Goal: Task Accomplishment & Management: Use online tool/utility

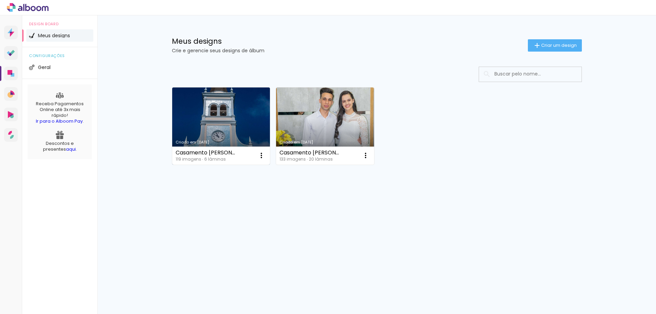
click at [220, 103] on link "Criado em [DATE]" at bounding box center [221, 125] width 98 height 77
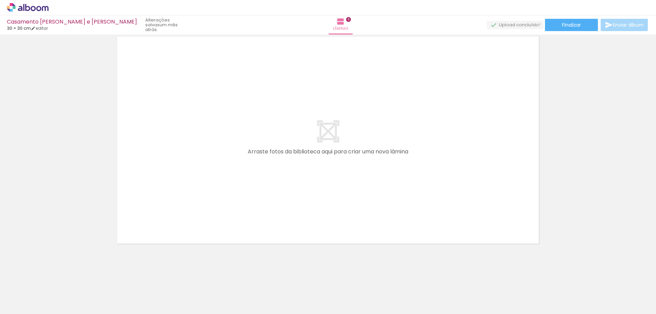
scroll to position [0, 753]
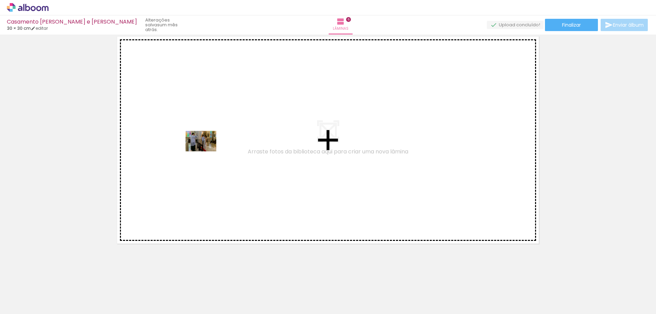
drag, startPoint x: 197, startPoint y: 294, endPoint x: 206, endPoint y: 151, distance: 142.8
click at [206, 151] on quentale-workspace at bounding box center [328, 157] width 656 height 314
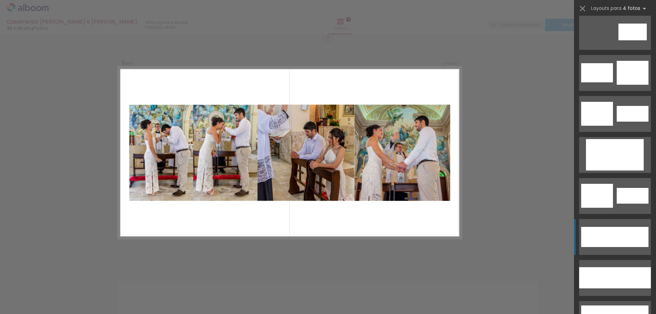
scroll to position [1845, 0]
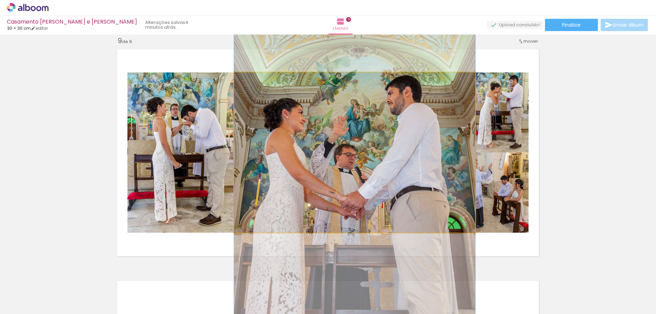
drag, startPoint x: 424, startPoint y: 172, endPoint x: 424, endPoint y: 188, distance: 16.4
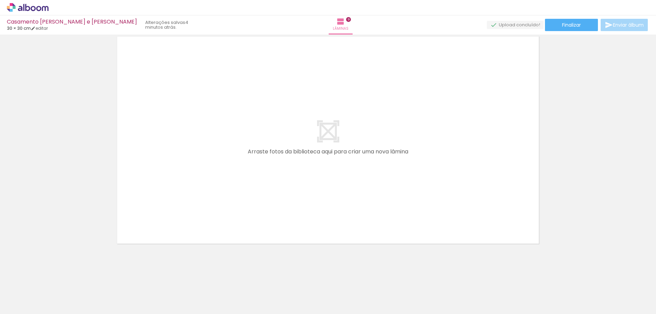
scroll to position [0, 1456]
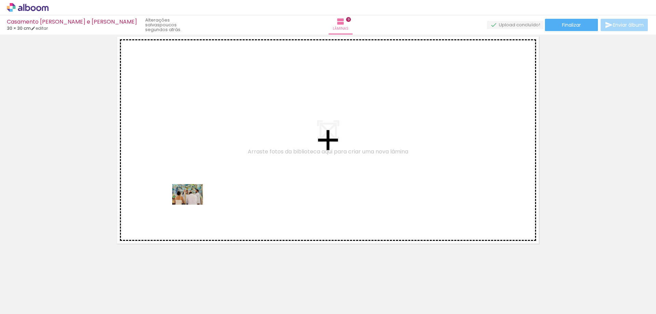
drag, startPoint x: 193, startPoint y: 298, endPoint x: 193, endPoint y: 205, distance: 93.0
click at [193, 205] on quentale-workspace at bounding box center [328, 157] width 656 height 314
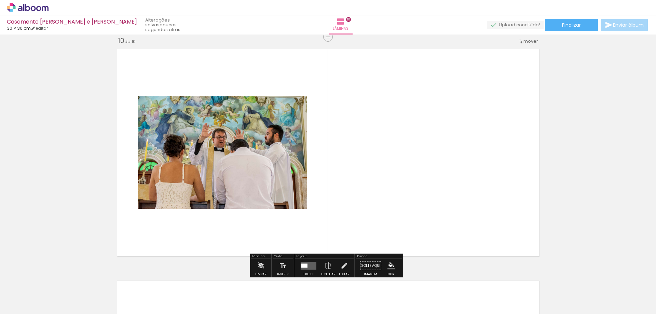
scroll to position [2094, 0]
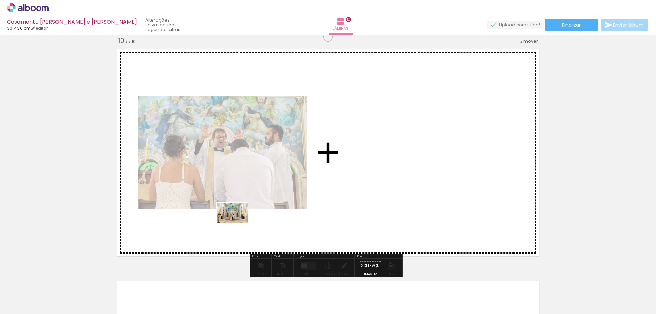
drag, startPoint x: 226, startPoint y: 297, endPoint x: 238, endPoint y: 223, distance: 75.0
click at [238, 223] on quentale-workspace at bounding box center [328, 157] width 656 height 314
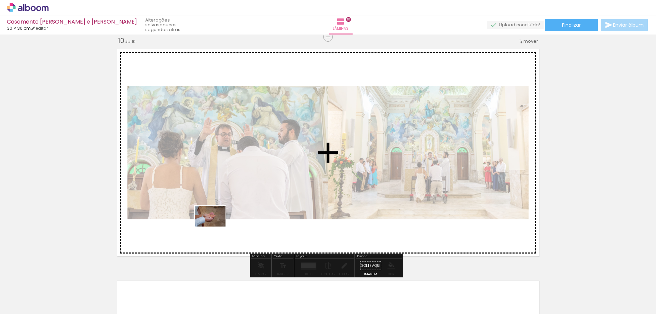
drag, startPoint x: 149, startPoint y: 286, endPoint x: 215, endPoint y: 227, distance: 89.1
click at [215, 227] on quentale-workspace at bounding box center [328, 157] width 656 height 314
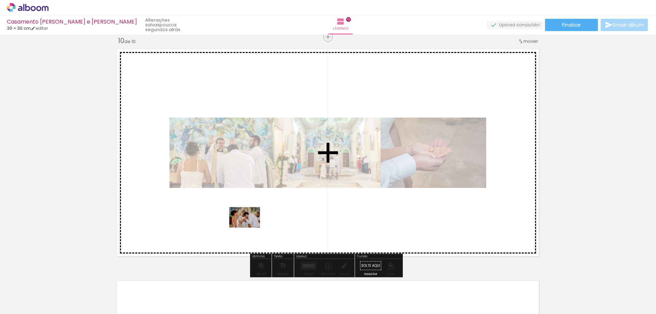
drag, startPoint x: 264, startPoint y: 299, endPoint x: 250, endPoint y: 228, distance: 72.8
click at [250, 228] on quentale-workspace at bounding box center [328, 157] width 656 height 314
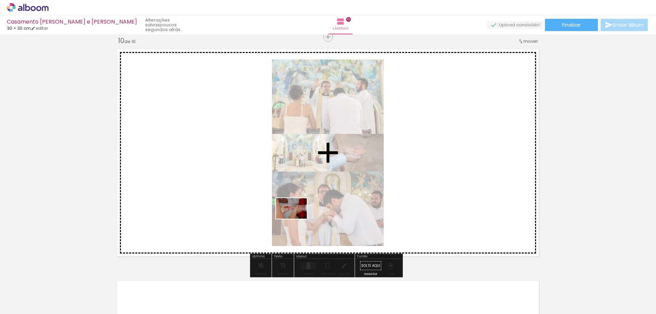
drag, startPoint x: 297, startPoint y: 295, endPoint x: 297, endPoint y: 219, distance: 76.6
click at [297, 219] on quentale-workspace at bounding box center [328, 157] width 656 height 314
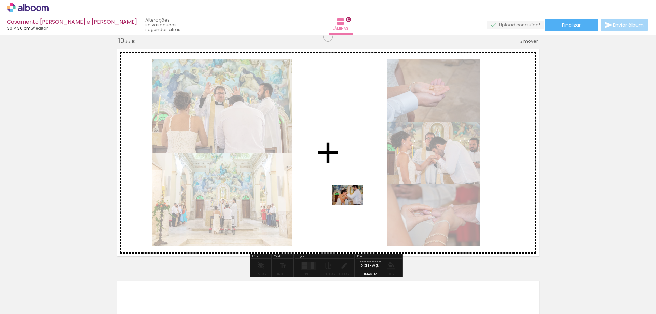
drag, startPoint x: 343, startPoint y: 297, endPoint x: 353, endPoint y: 205, distance: 92.5
click at [353, 205] on quentale-workspace at bounding box center [328, 157] width 656 height 314
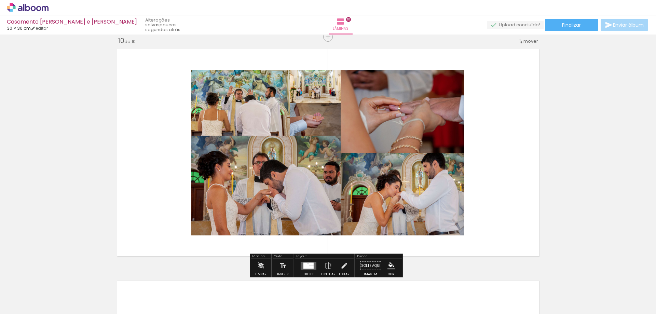
click at [309, 268] on div at bounding box center [311, 267] width 4 height 3
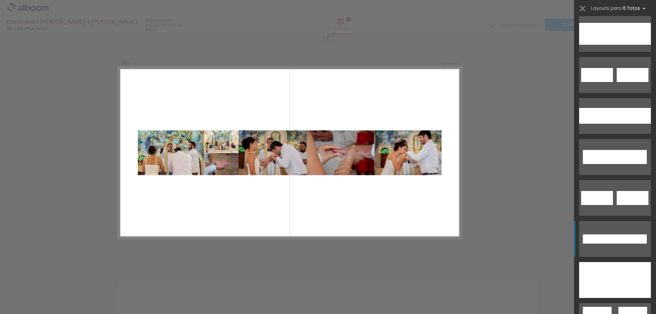
scroll to position [171, 0]
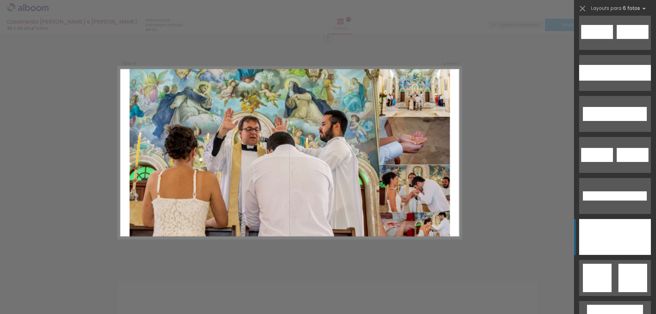
click at [608, 250] on div at bounding box center [607, 237] width 56 height 36
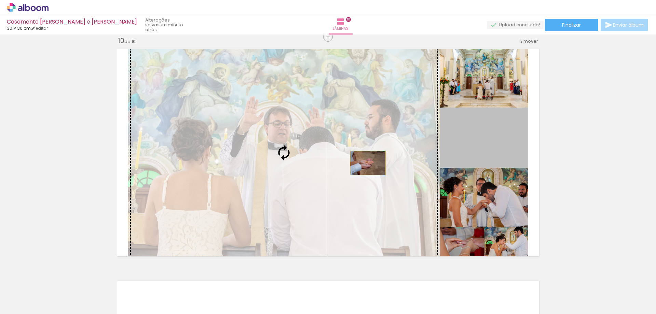
drag, startPoint x: 496, startPoint y: 134, endPoint x: 365, endPoint y: 163, distance: 133.7
click at [0, 0] on slot at bounding box center [0, 0] width 0 height 0
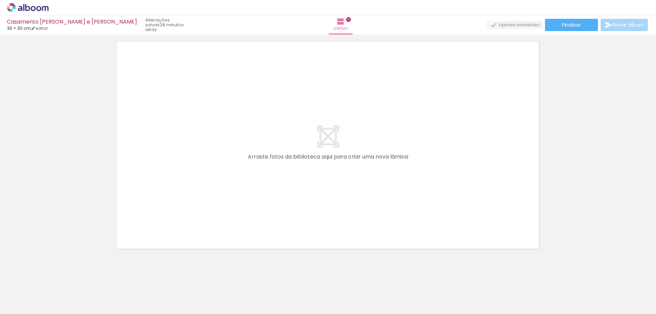
scroll to position [2338, 0]
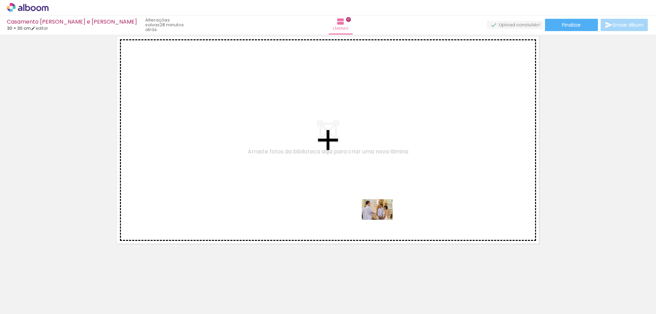
drag, startPoint x: 384, startPoint y: 297, endPoint x: 382, endPoint y: 220, distance: 77.6
click at [382, 220] on quentale-workspace at bounding box center [328, 157] width 656 height 314
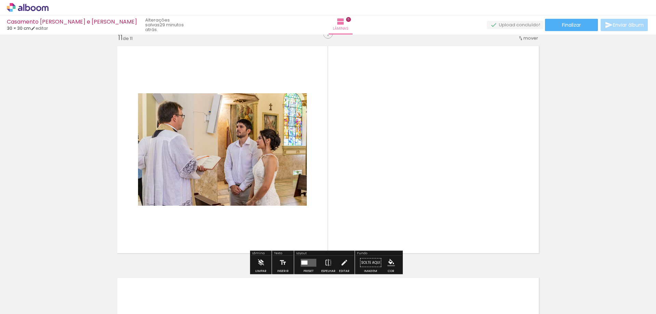
scroll to position [2326, 0]
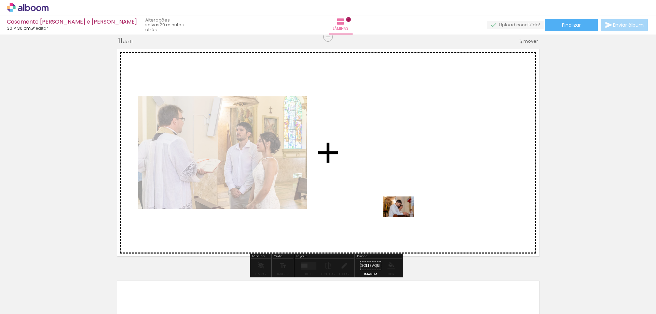
drag, startPoint x: 421, startPoint y: 298, endPoint x: 404, endPoint y: 217, distance: 82.8
click at [404, 217] on quentale-workspace at bounding box center [328, 157] width 656 height 314
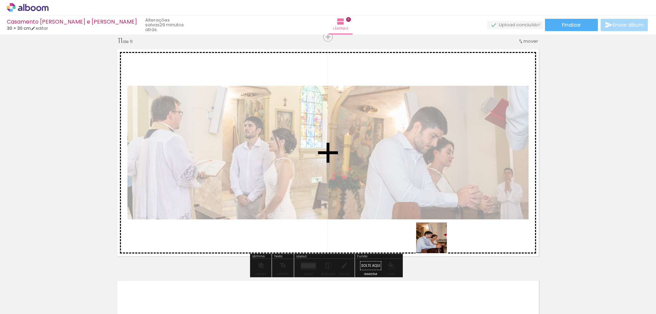
drag, startPoint x: 446, startPoint y: 293, endPoint x: 432, endPoint y: 222, distance: 72.4
click at [432, 222] on quentale-workspace at bounding box center [328, 157] width 656 height 314
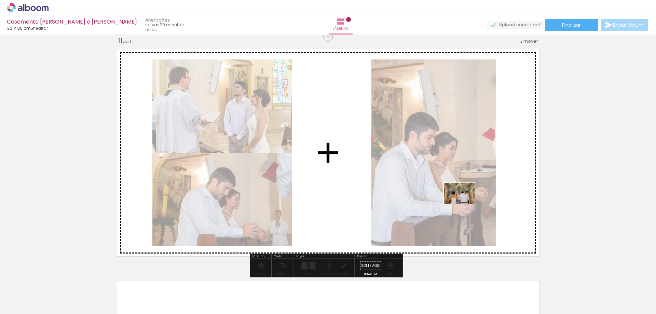
drag, startPoint x: 481, startPoint y: 290, endPoint x: 464, endPoint y: 204, distance: 87.7
click at [464, 204] on quentale-workspace at bounding box center [328, 157] width 656 height 314
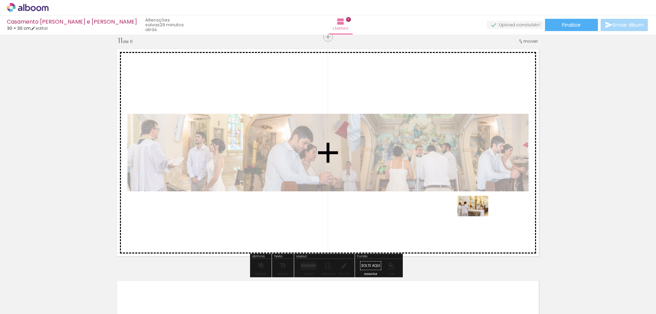
drag, startPoint x: 524, startPoint y: 295, endPoint x: 478, endPoint y: 216, distance: 91.1
click at [478, 216] on quentale-workspace at bounding box center [328, 157] width 656 height 314
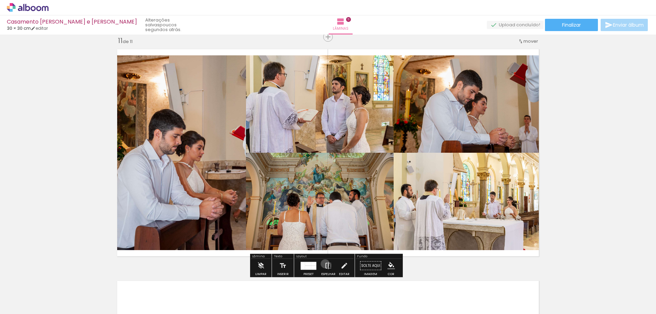
click at [325, 264] on iron-icon at bounding box center [329, 266] width 8 height 14
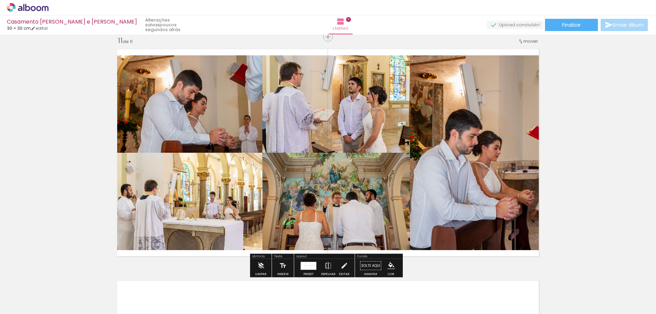
drag, startPoint x: 311, startPoint y: 267, endPoint x: 369, endPoint y: 231, distance: 68.5
click at [312, 267] on div at bounding box center [313, 268] width 5 height 4
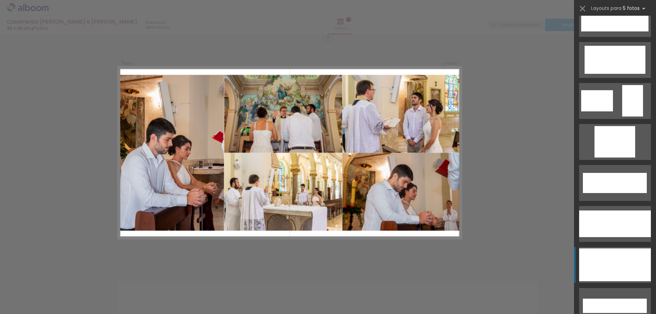
scroll to position [103, 0]
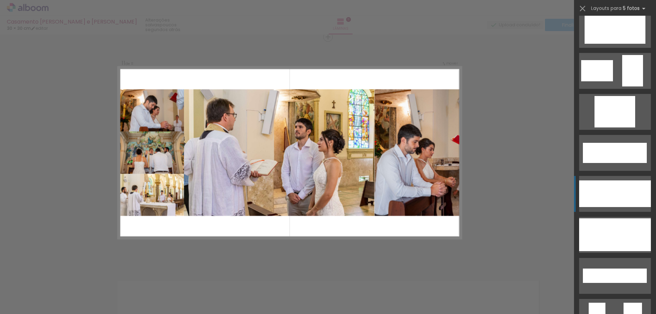
scroll to position [103, 0]
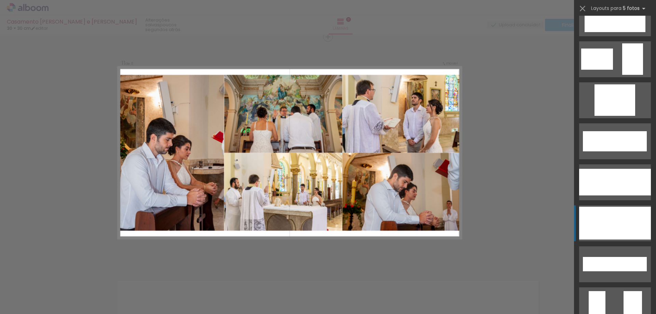
click at [611, 32] on div at bounding box center [614, 25] width 22 height 14
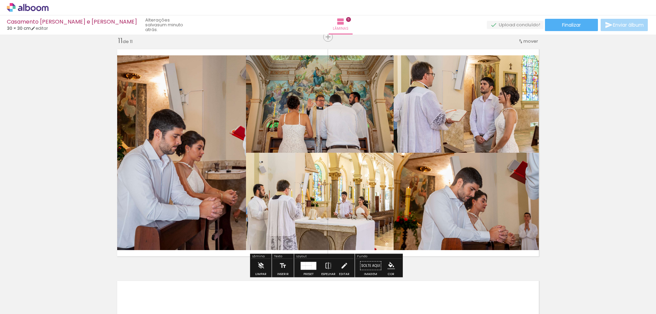
click at [303, 265] on div at bounding box center [303, 264] width 5 height 4
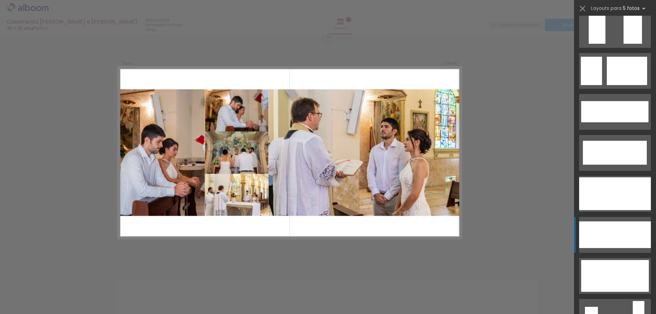
scroll to position [390, 0]
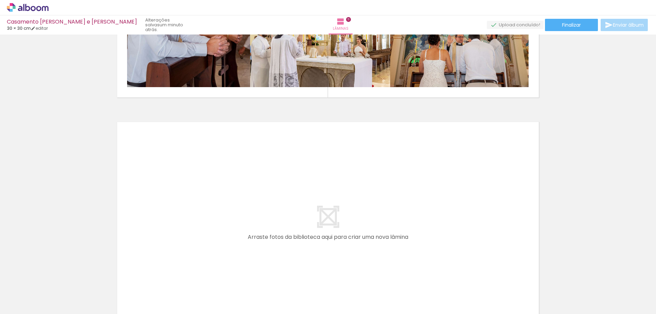
scroll to position [2497, 0]
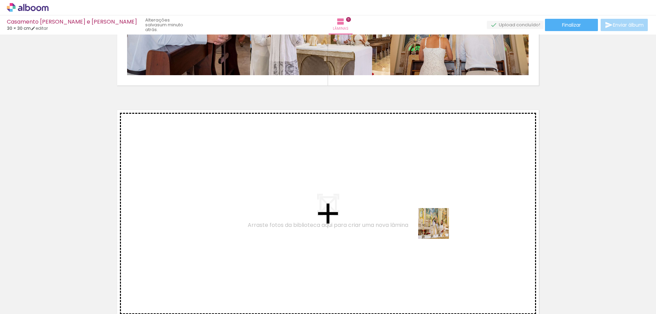
drag, startPoint x: 575, startPoint y: 290, endPoint x: 439, endPoint y: 229, distance: 149.3
click at [439, 229] on quentale-workspace at bounding box center [328, 157] width 656 height 314
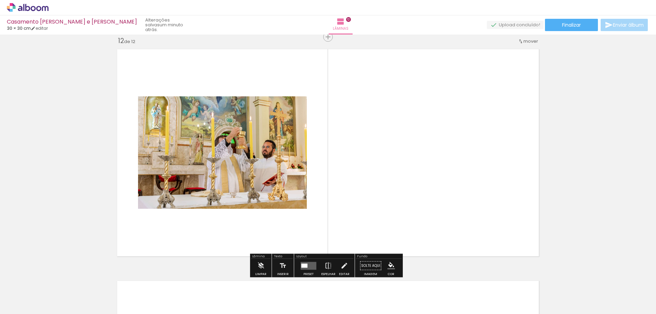
scroll to position [2558, 0]
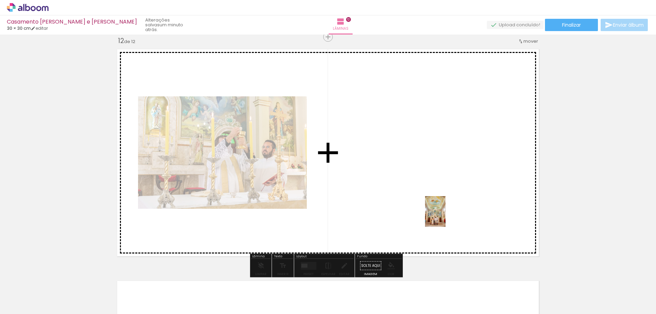
drag, startPoint x: 605, startPoint y: 296, endPoint x: 446, endPoint y: 217, distance: 177.6
click at [446, 217] on quentale-workspace at bounding box center [328, 157] width 656 height 314
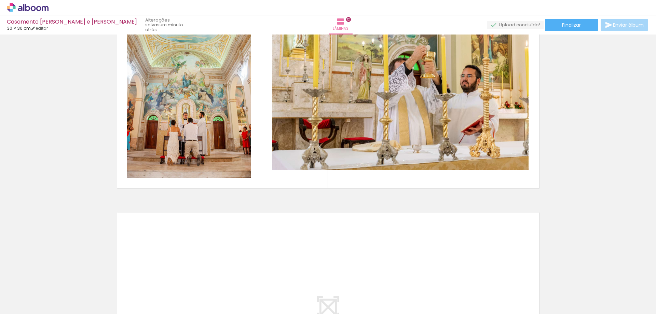
scroll to position [0, 1826]
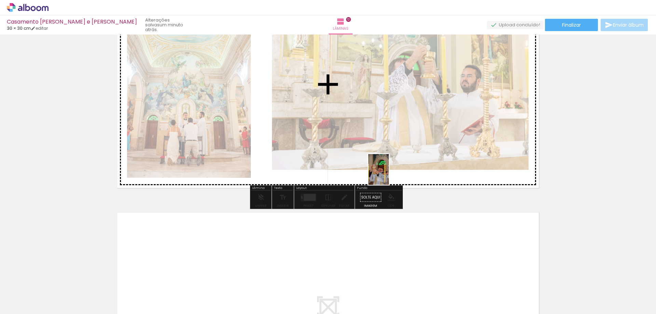
drag, startPoint x: 388, startPoint y: 294, endPoint x: 389, endPoint y: 175, distance: 118.9
click at [389, 175] on quentale-workspace at bounding box center [328, 157] width 656 height 314
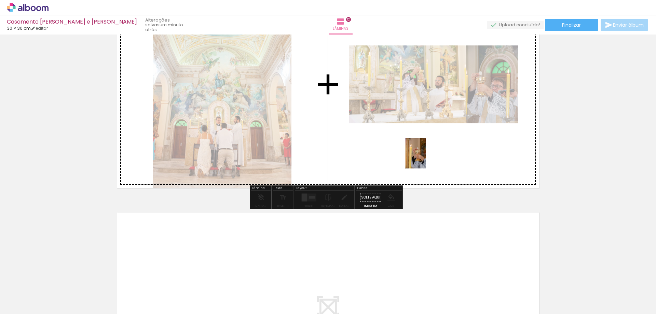
drag, startPoint x: 418, startPoint y: 301, endPoint x: 426, endPoint y: 158, distance: 142.7
click at [426, 158] on quentale-workspace at bounding box center [328, 157] width 656 height 314
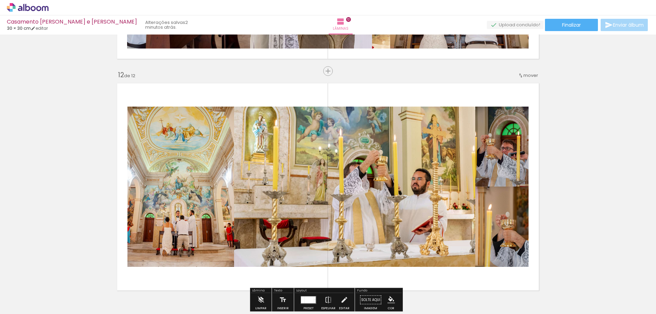
scroll to position [2558, 0]
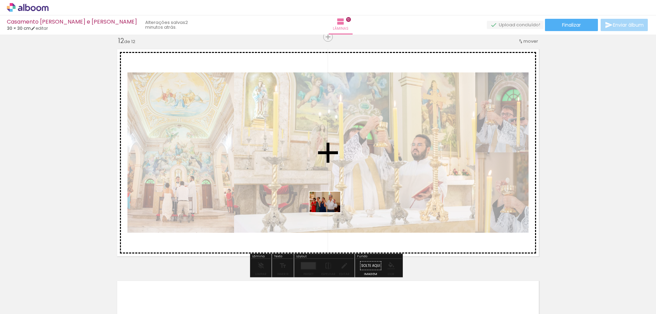
drag, startPoint x: 316, startPoint y: 299, endPoint x: 330, endPoint y: 212, distance: 88.3
click at [330, 212] on quentale-workspace at bounding box center [328, 157] width 656 height 314
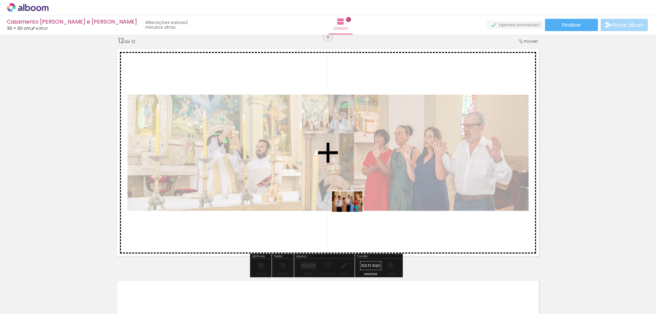
drag, startPoint x: 352, startPoint y: 297, endPoint x: 352, endPoint y: 212, distance: 85.1
click at [352, 212] on quentale-workspace at bounding box center [328, 157] width 656 height 314
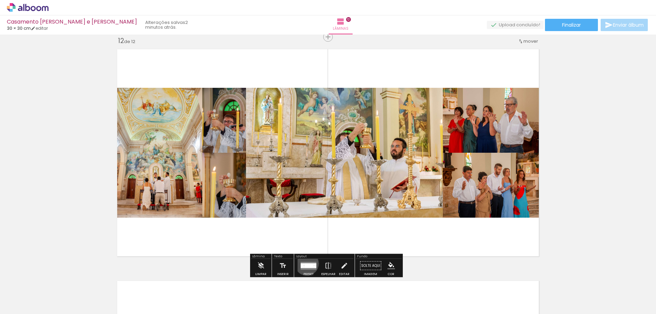
click at [305, 263] on div at bounding box center [309, 265] width 9 height 5
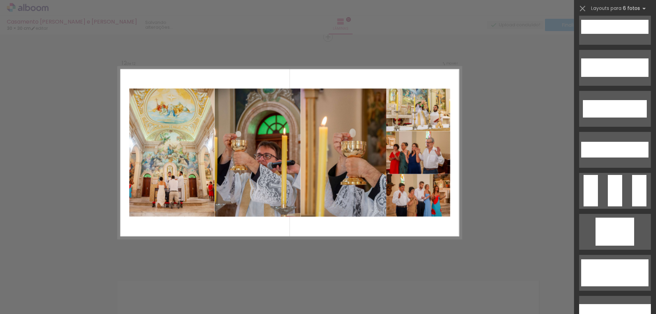
scroll to position [991, 0]
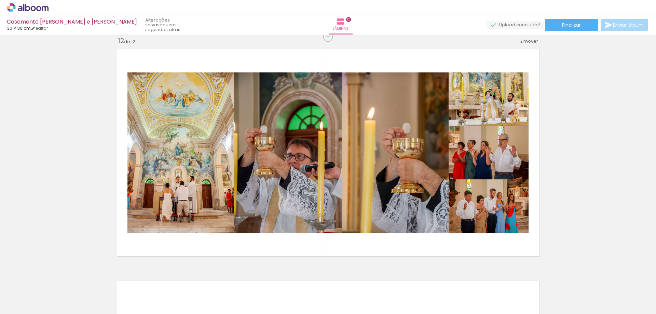
scroll to position [0, 1826]
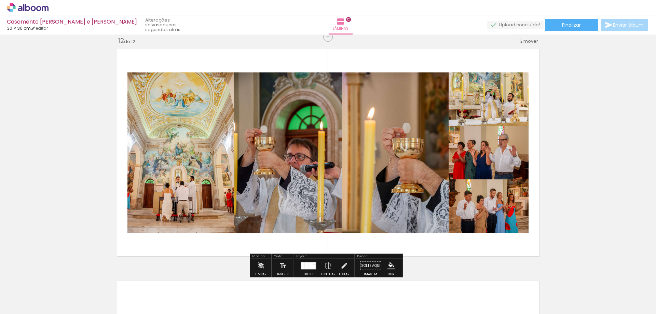
click at [305, 255] on div "Layout" at bounding box center [324, 257] width 58 height 4
click at [307, 261] on div at bounding box center [308, 266] width 18 height 14
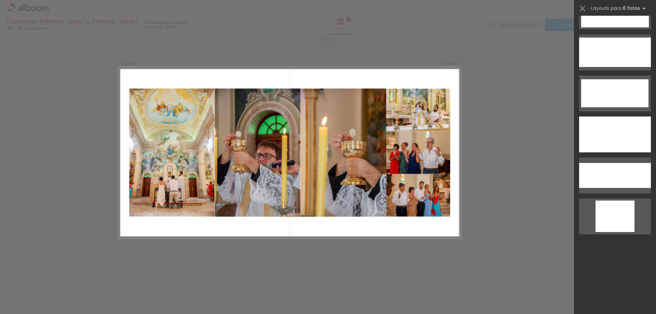
scroll to position [1148, 0]
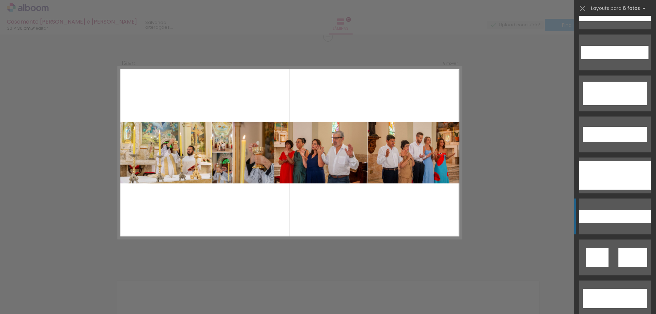
scroll to position [1285, 0]
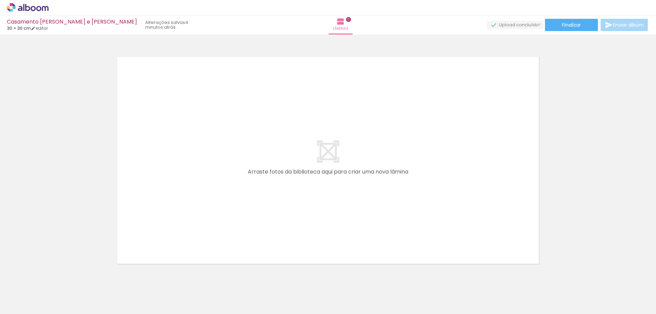
scroll to position [2797, 0]
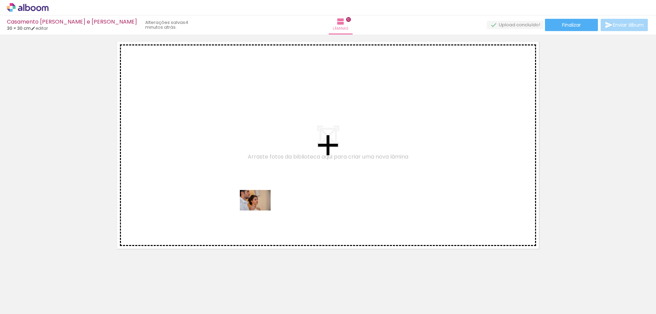
drag, startPoint x: 277, startPoint y: 297, endPoint x: 260, endPoint y: 210, distance: 88.1
click at [260, 210] on quentale-workspace at bounding box center [328, 157] width 656 height 314
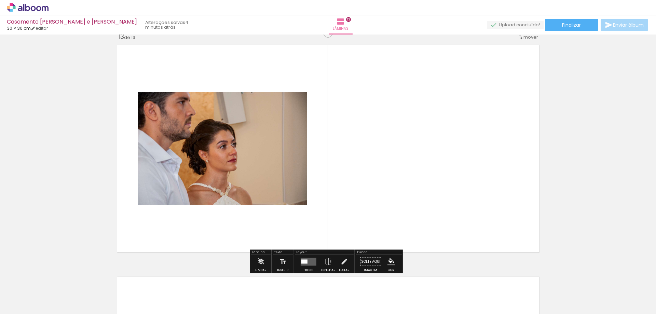
scroll to position [2789, 0]
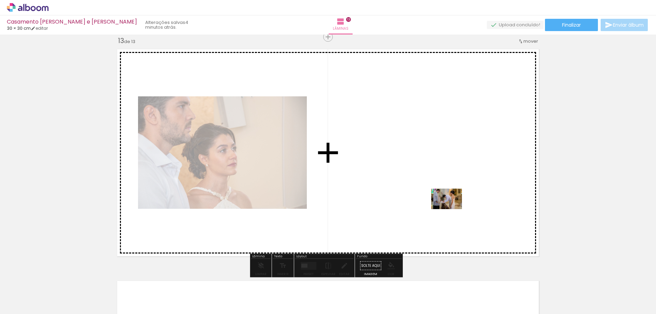
drag, startPoint x: 469, startPoint y: 299, endPoint x: 451, endPoint y: 208, distance: 92.5
click at [451, 208] on quentale-workspace at bounding box center [328, 157] width 656 height 314
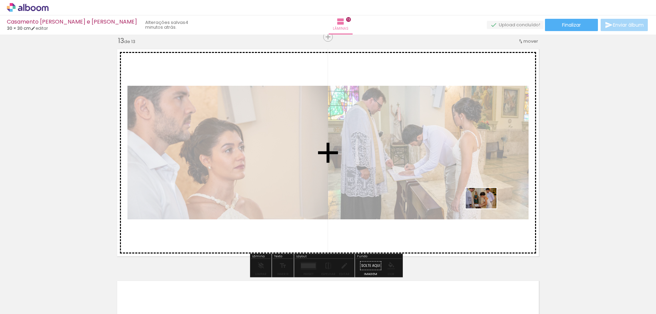
drag, startPoint x: 500, startPoint y: 277, endPoint x: 486, endPoint y: 208, distance: 70.8
click at [486, 208] on quentale-workspace at bounding box center [328, 157] width 656 height 314
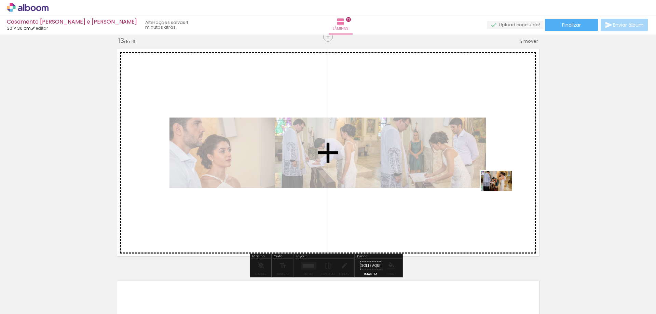
drag, startPoint x: 527, startPoint y: 254, endPoint x: 502, endPoint y: 191, distance: 67.8
click at [502, 191] on quentale-workspace at bounding box center [328, 157] width 656 height 314
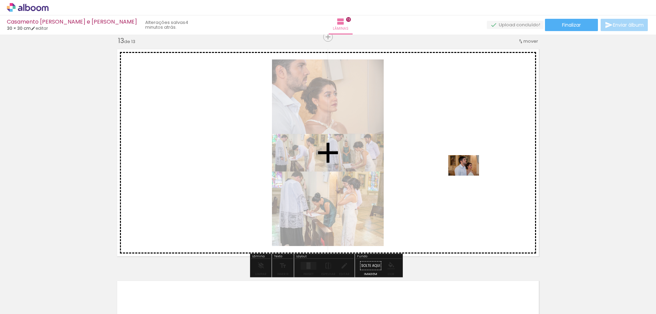
drag, startPoint x: 575, startPoint y: 286, endPoint x: 469, endPoint y: 176, distance: 153.0
click at [469, 176] on quentale-workspace at bounding box center [328, 157] width 656 height 314
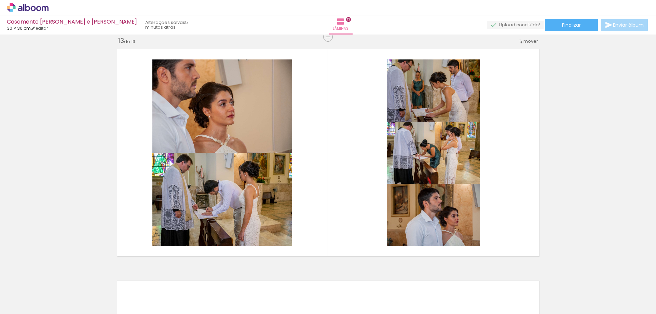
scroll to position [0, 2149]
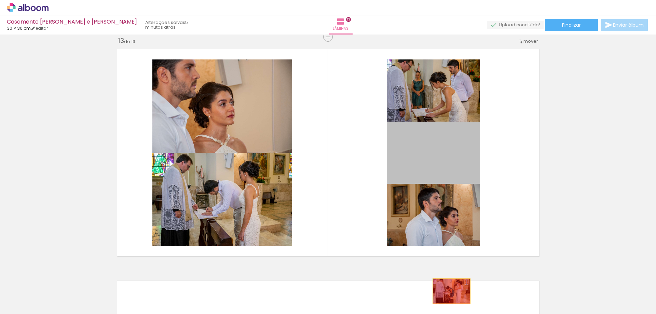
drag, startPoint x: 422, startPoint y: 148, endPoint x: 449, endPoint y: 291, distance: 145.8
click at [449, 291] on quentale-workspace at bounding box center [328, 157] width 656 height 314
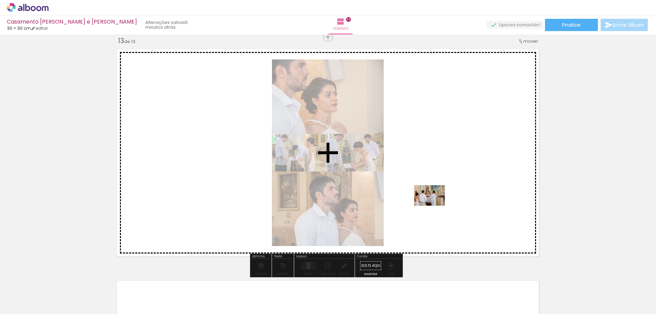
drag, startPoint x: 453, startPoint y: 295, endPoint x: 435, endPoint y: 206, distance: 90.7
click at [435, 206] on quentale-workspace at bounding box center [328, 157] width 656 height 314
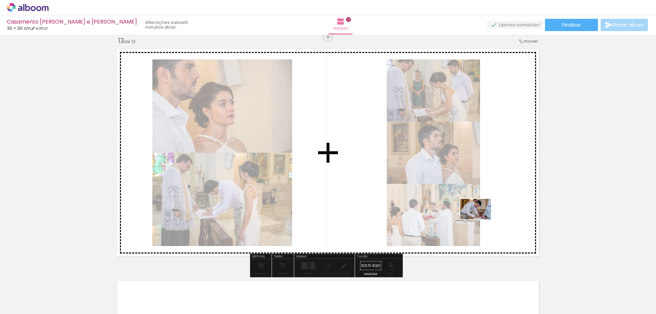
drag, startPoint x: 484, startPoint y: 297, endPoint x: 481, endPoint y: 219, distance: 77.6
click at [481, 219] on quentale-workspace at bounding box center [328, 157] width 656 height 314
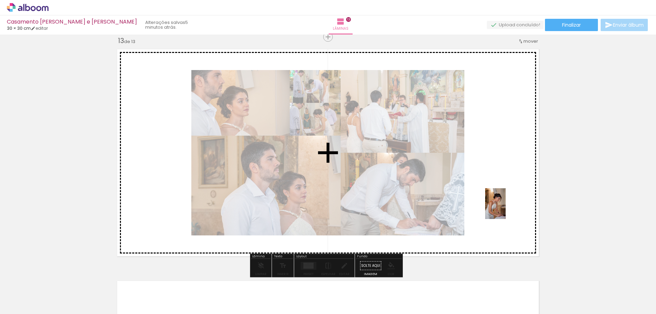
drag, startPoint x: 518, startPoint y: 269, endPoint x: 506, endPoint y: 208, distance: 62.1
click at [506, 208] on quentale-workspace at bounding box center [328, 157] width 656 height 314
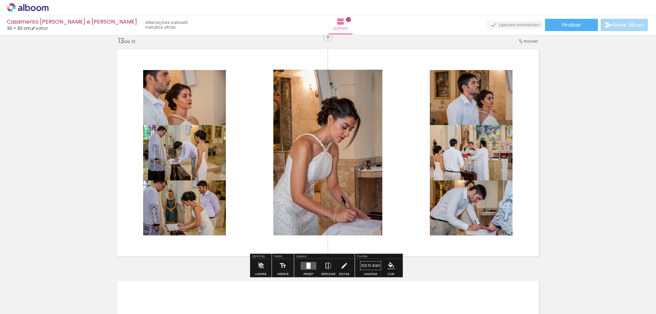
click at [312, 266] on quentale-layouter at bounding box center [309, 266] width 16 height 8
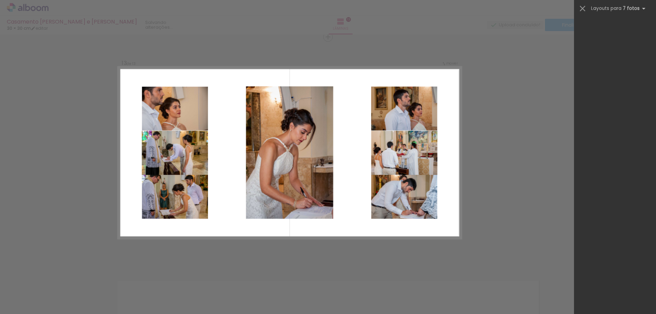
scroll to position [0, 0]
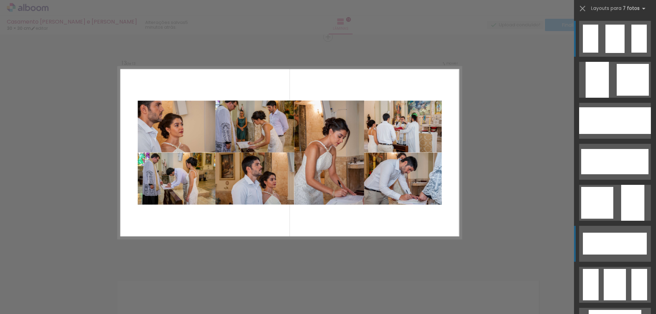
click at [633, 96] on div at bounding box center [625, 90] width 16 height 11
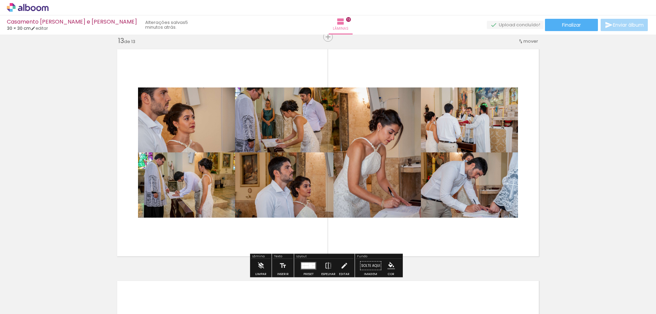
scroll to position [0, 2149]
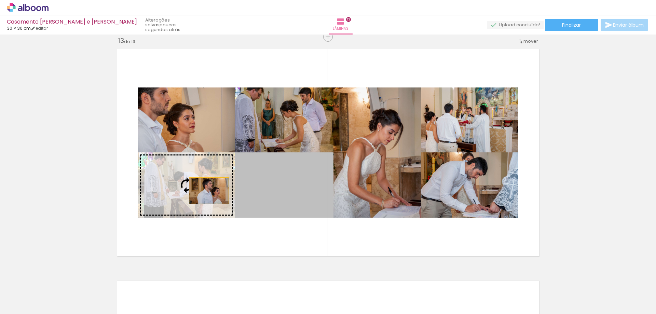
drag, startPoint x: 299, startPoint y: 189, endPoint x: 206, endPoint y: 191, distance: 92.6
click at [0, 0] on slot at bounding box center [0, 0] width 0 height 0
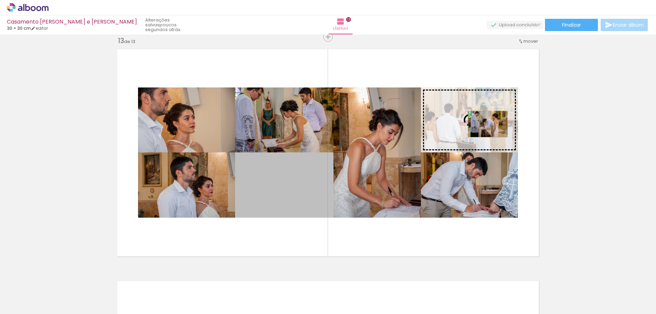
drag, startPoint x: 255, startPoint y: 186, endPoint x: 485, endPoint y: 124, distance: 238.5
click at [0, 0] on slot at bounding box center [0, 0] width 0 height 0
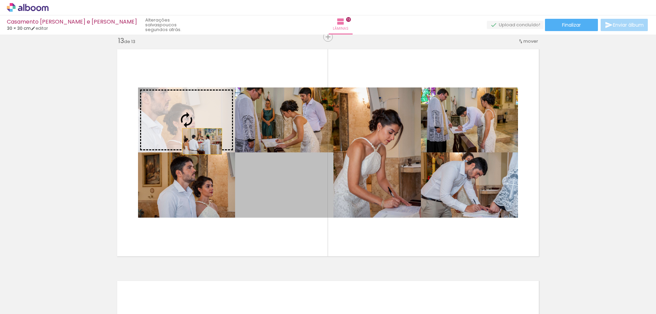
drag, startPoint x: 286, startPoint y: 186, endPoint x: 200, endPoint y: 141, distance: 97.4
click at [0, 0] on slot at bounding box center [0, 0] width 0 height 0
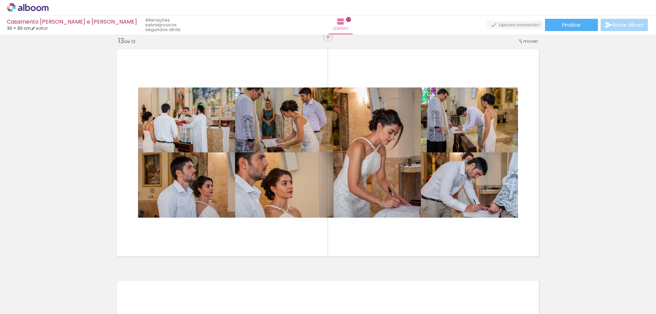
click at [18, 5] on icon at bounding box center [28, 7] width 42 height 9
